Goal: Task Accomplishment & Management: Complete application form

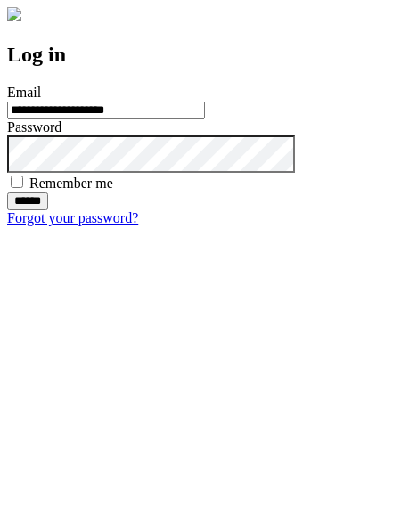
type input "**********"
click at [48, 210] on input "******" at bounding box center [27, 202] width 41 height 18
